Goal: Task Accomplishment & Management: Manage account settings

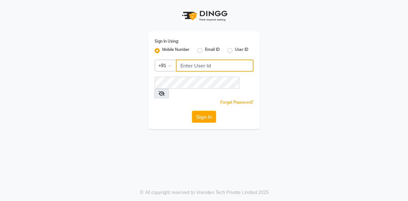
click at [188, 64] on input "Username" at bounding box center [214, 66] width 77 height 12
type input "7400099777"
click at [192, 111] on button "Sign In" at bounding box center [204, 117] width 24 height 12
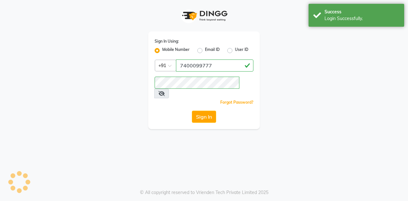
click at [197, 111] on button "Sign In" at bounding box center [204, 117] width 24 height 12
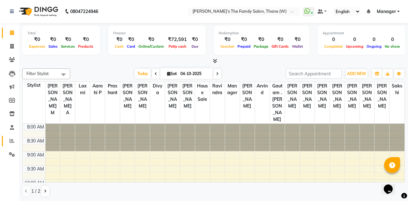
click at [12, 140] on icon at bounding box center [12, 141] width 5 height 5
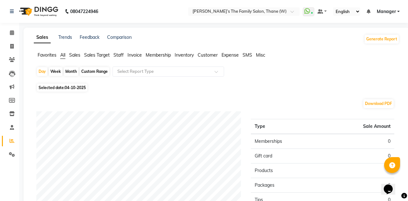
click at [71, 71] on div "Month" at bounding box center [71, 71] width 15 height 9
select select "10"
select select "2025"
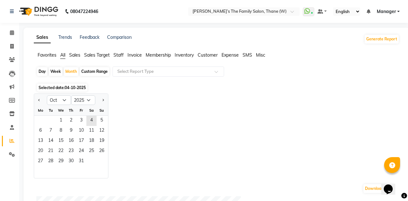
click at [59, 118] on span "1" at bounding box center [61, 121] width 10 height 10
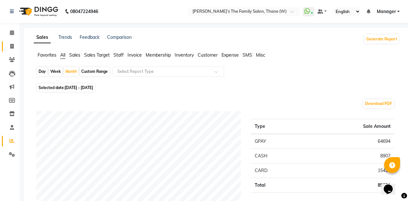
click at [10, 50] on link "Invoice" at bounding box center [9, 46] width 15 height 11
select select "service"
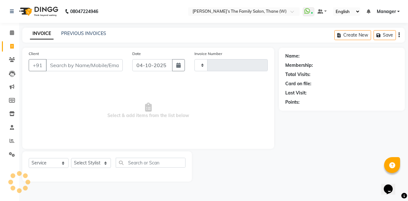
type input "3728"
select select "8004"
click at [10, 140] on icon at bounding box center [12, 141] width 5 height 5
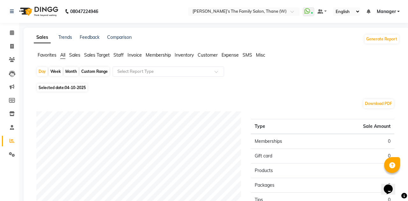
click at [56, 86] on span "Selected date: [DATE]" at bounding box center [62, 88] width 50 height 8
select select "10"
select select "2025"
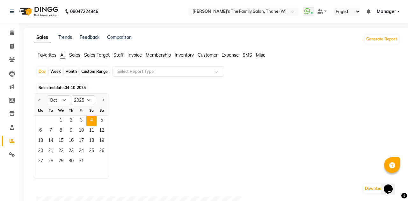
click at [81, 118] on span "3" at bounding box center [81, 121] width 10 height 10
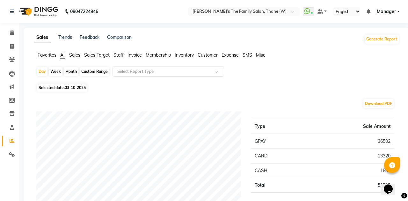
click at [137, 71] on input "text" at bounding box center [162, 71] width 92 height 6
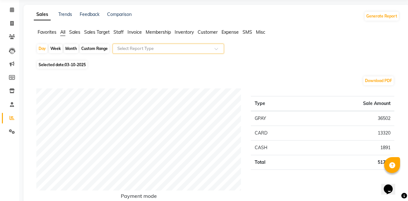
scroll to position [17, 0]
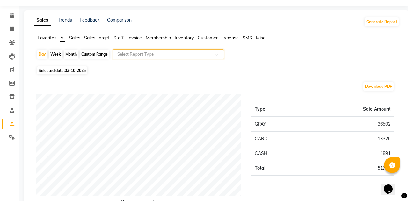
click at [134, 55] on input "text" at bounding box center [162, 54] width 92 height 6
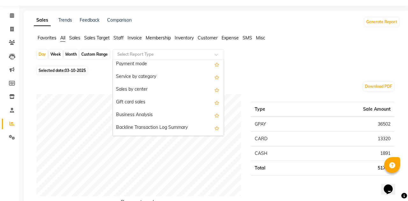
scroll to position [121, 0]
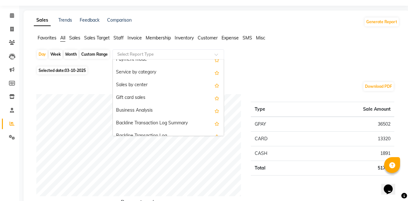
click at [136, 113] on div "Business Analysis" at bounding box center [168, 110] width 111 height 13
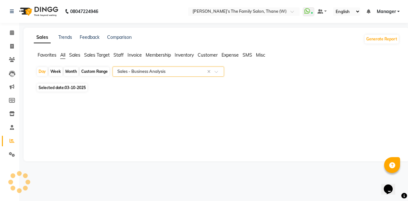
select select "full_report"
select select "csv"
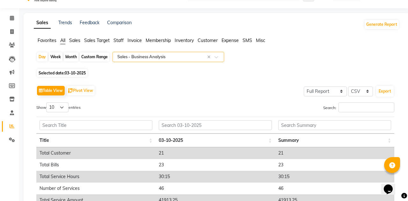
scroll to position [7, 0]
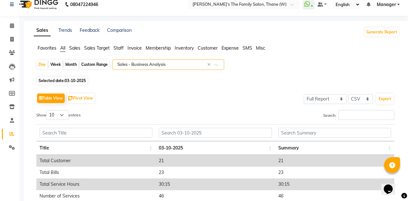
click at [123, 46] on span "Staff" at bounding box center [118, 48] width 10 height 6
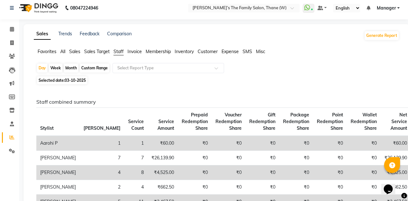
scroll to position [0, 0]
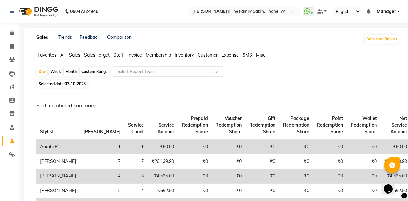
click at [145, 70] on input "text" at bounding box center [162, 71] width 92 height 6
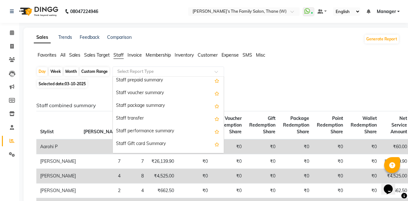
scroll to position [194, 0]
click at [140, 106] on div "Staff package summary" at bounding box center [168, 105] width 111 height 13
select select "full_report"
select select "csv"
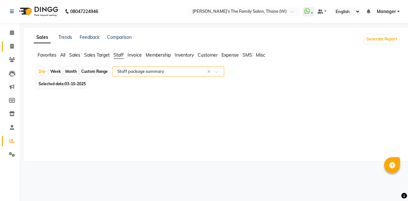
click at [12, 49] on icon at bounding box center [12, 46] width 4 height 5
select select "service"
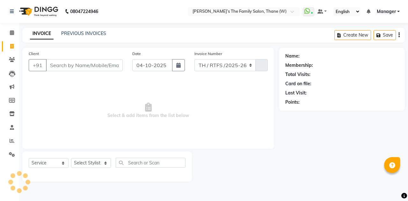
select select "8004"
type input "3728"
click at [63, 66] on input "Client" at bounding box center [84, 65] width 77 height 12
click at [58, 64] on input "Client" at bounding box center [84, 65] width 77 height 12
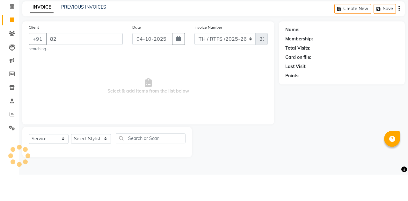
type input "8"
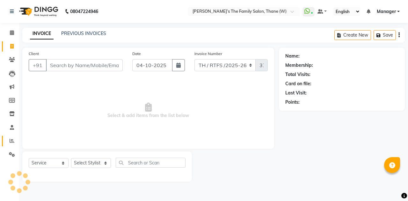
click at [11, 142] on icon at bounding box center [12, 141] width 5 height 5
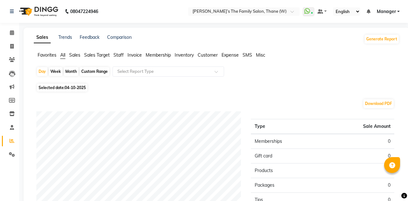
click at [60, 89] on span "Selected date: [DATE]" at bounding box center [62, 88] width 50 height 8
select select "10"
select select "2025"
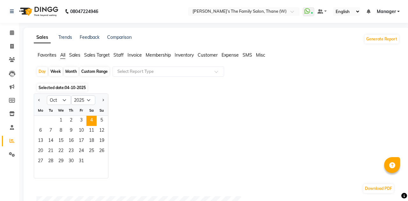
click at [80, 119] on span "3" at bounding box center [81, 121] width 10 height 10
click at [118, 56] on span "Staff" at bounding box center [118, 55] width 10 height 6
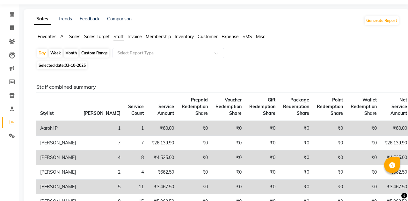
scroll to position [13, 0]
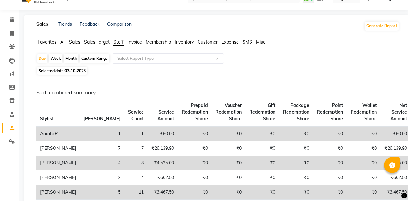
click at [139, 59] on input "text" at bounding box center [162, 58] width 92 height 6
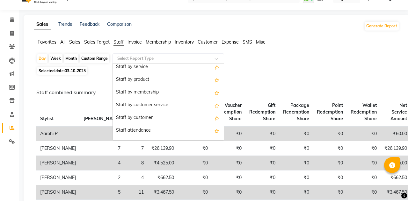
scroll to position [10, 0]
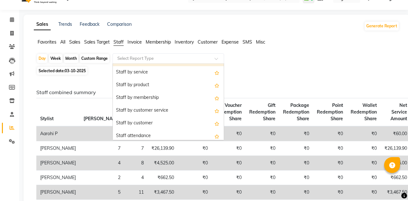
click at [137, 71] on div "Staff by service" at bounding box center [168, 72] width 111 height 13
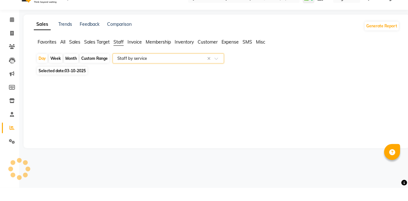
select select "full_report"
select select "csv"
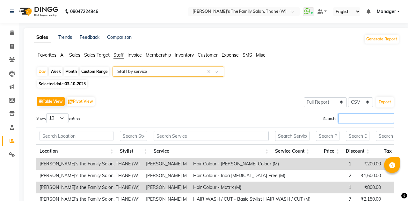
click at [339, 118] on input "Search:" at bounding box center [366, 118] width 56 height 10
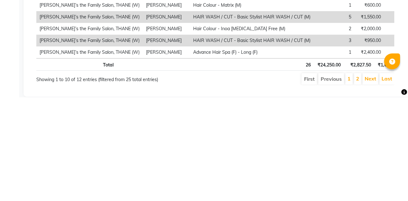
scroll to position [122, 0]
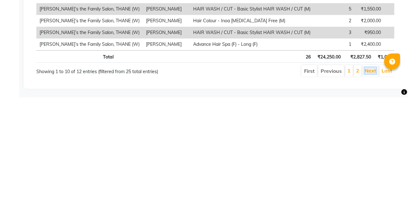
click at [365, 176] on link "Next" at bounding box center [369, 174] width 11 height 6
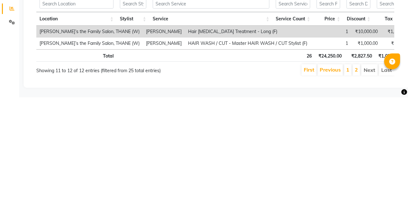
scroll to position [28, 0]
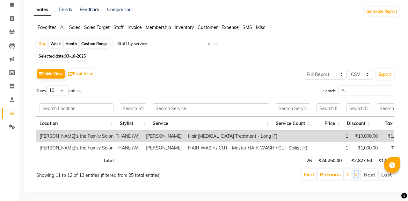
click at [358, 175] on link "2" at bounding box center [356, 174] width 3 height 6
click at [343, 176] on li "Previous" at bounding box center [329, 174] width 25 height 11
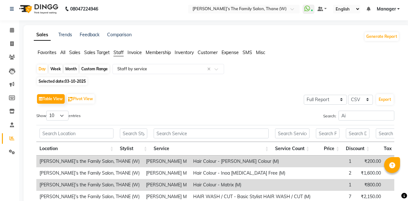
scroll to position [0, 0]
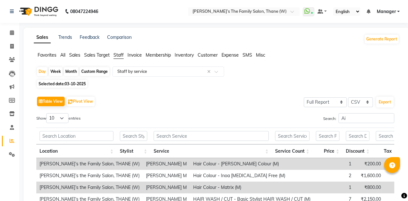
click at [133, 72] on input "text" at bounding box center [162, 71] width 92 height 6
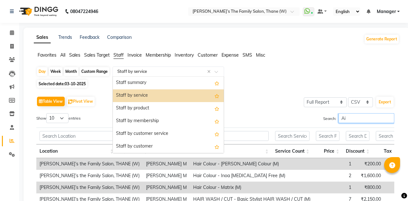
click at [361, 117] on input "Ai" at bounding box center [366, 118] width 56 height 10
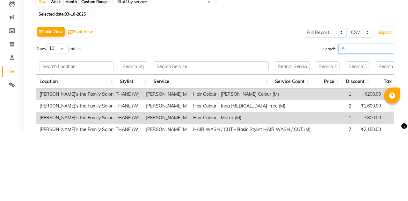
type input "A"
type input "Sh"
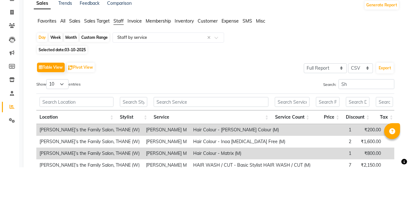
click at [69, 71] on div "Month" at bounding box center [71, 71] width 15 height 9
select select "10"
select select "2025"
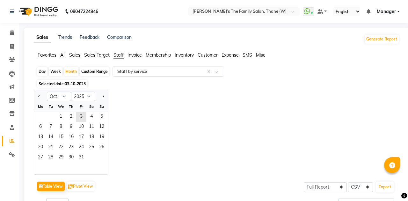
click at [65, 116] on span "1" at bounding box center [61, 117] width 10 height 10
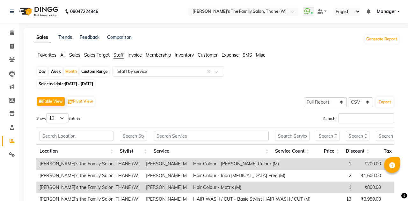
click at [118, 56] on span "Staff" at bounding box center [118, 55] width 10 height 6
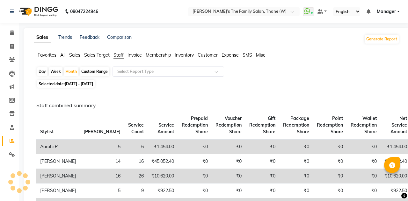
select select "service"
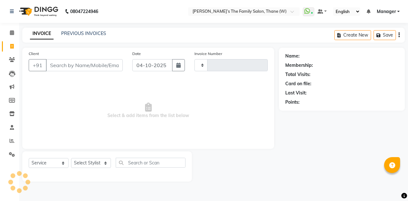
type input "3728"
select select "8004"
click at [11, 140] on icon at bounding box center [12, 141] width 5 height 5
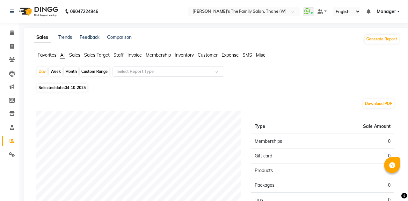
click at [70, 72] on div "Month" at bounding box center [71, 71] width 15 height 9
select select "10"
select select "2025"
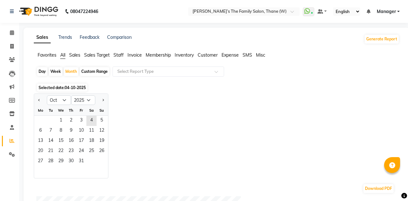
click at [58, 120] on span "1" at bounding box center [61, 121] width 10 height 10
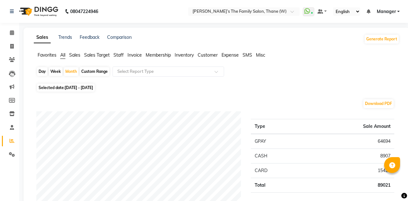
click at [120, 55] on span "Staff" at bounding box center [118, 55] width 10 height 6
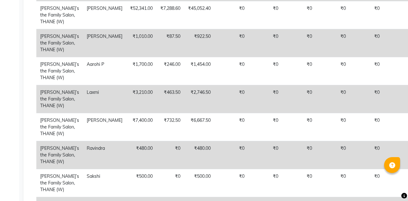
scroll to position [371, 0]
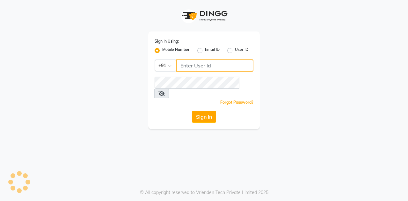
click at [192, 64] on input "Username" at bounding box center [214, 66] width 77 height 12
type input "7400099777"
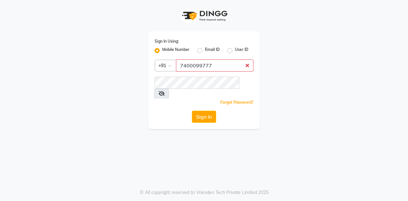
click at [192, 111] on button "Sign In" at bounding box center [204, 117] width 24 height 12
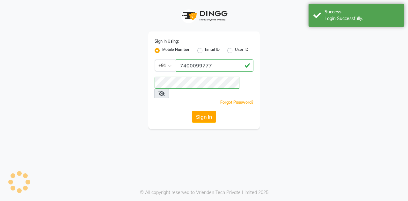
click at [203, 111] on button "Sign In" at bounding box center [204, 117] width 24 height 12
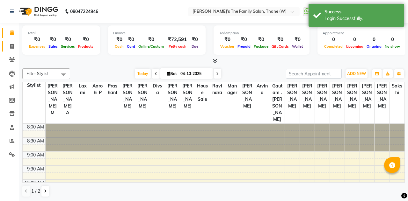
click at [15, 46] on span at bounding box center [11, 46] width 11 height 7
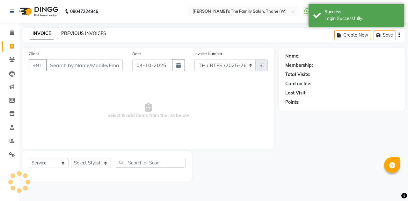
click at [84, 32] on link "PREVIOUS INVOICES" at bounding box center [83, 34] width 45 height 6
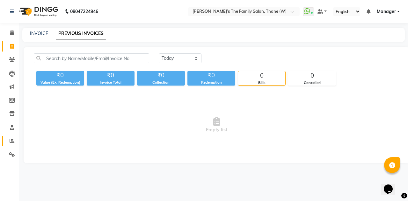
click at [10, 145] on link "Reports" at bounding box center [9, 141] width 15 height 11
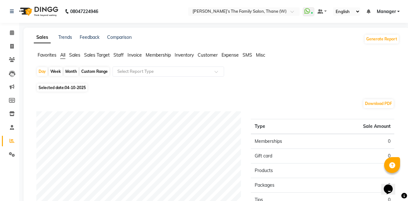
click at [60, 85] on span "Selected date: [DATE]" at bounding box center [62, 88] width 50 height 8
select select "10"
select select "2025"
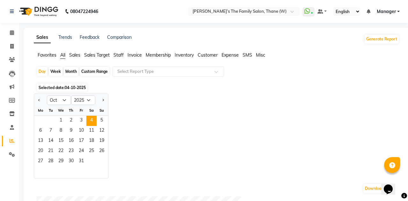
click at [81, 118] on span "3" at bounding box center [81, 121] width 10 height 10
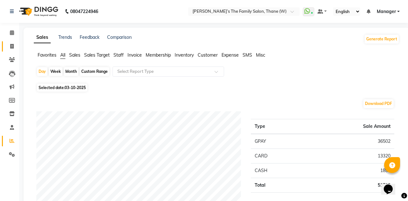
click at [12, 46] on icon at bounding box center [12, 46] width 4 height 5
select select "service"
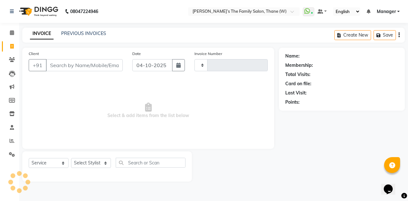
type input "3728"
select select "8004"
click at [93, 31] on link "PREVIOUS INVOICES" at bounding box center [83, 34] width 45 height 6
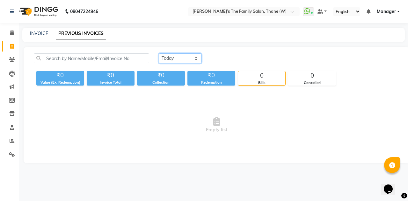
click at [183, 59] on select "Today Yesterday Custom Range" at bounding box center [180, 59] width 43 height 10
select select "yesterday"
click at [159, 54] on select "Today Yesterday Custom Range" at bounding box center [180, 59] width 43 height 10
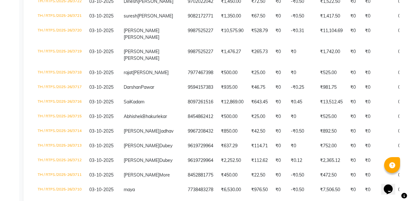
scroll to position [219, 0]
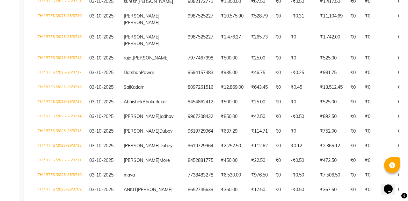
click at [247, 95] on td "₹643.45" at bounding box center [259, 87] width 24 height 15
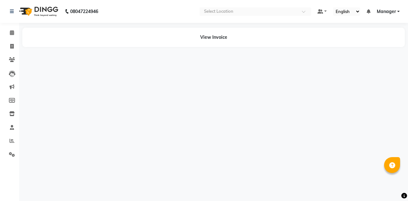
select select "en"
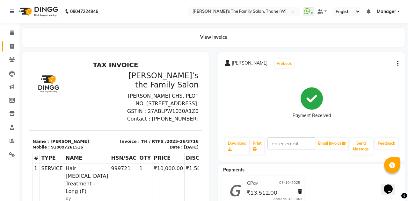
click at [11, 46] on icon at bounding box center [12, 46] width 4 height 5
select select "service"
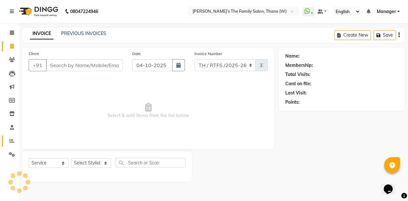
click at [13, 142] on icon at bounding box center [12, 141] width 5 height 5
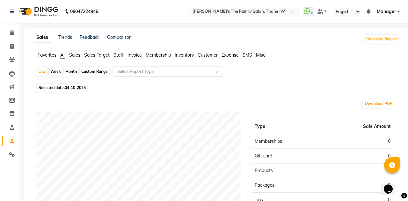
click at [61, 87] on span "Selected date: [DATE]" at bounding box center [62, 88] width 50 height 8
select select "10"
select select "2025"
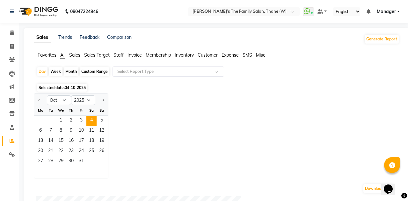
click at [79, 121] on span "3" at bounding box center [81, 121] width 10 height 10
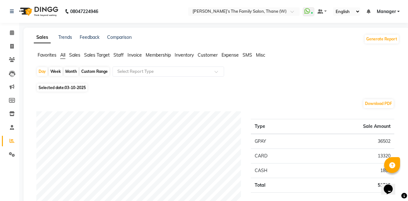
click at [123, 55] on span "Staff" at bounding box center [118, 55] width 10 height 6
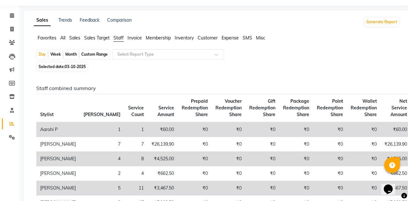
scroll to position [16, 0]
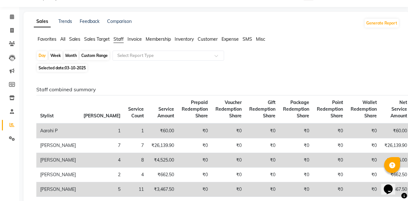
click at [74, 55] on div "Month" at bounding box center [71, 55] width 15 height 9
select select "10"
select select "2025"
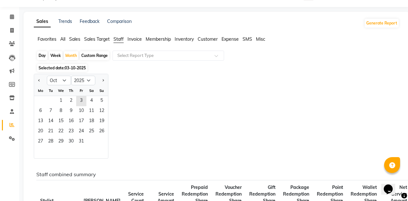
click at [66, 100] on span "2" at bounding box center [71, 101] width 10 height 10
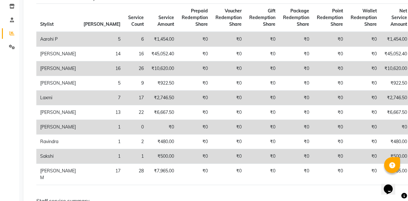
scroll to position [107, 0]
